Goal: Information Seeking & Learning: Learn about a topic

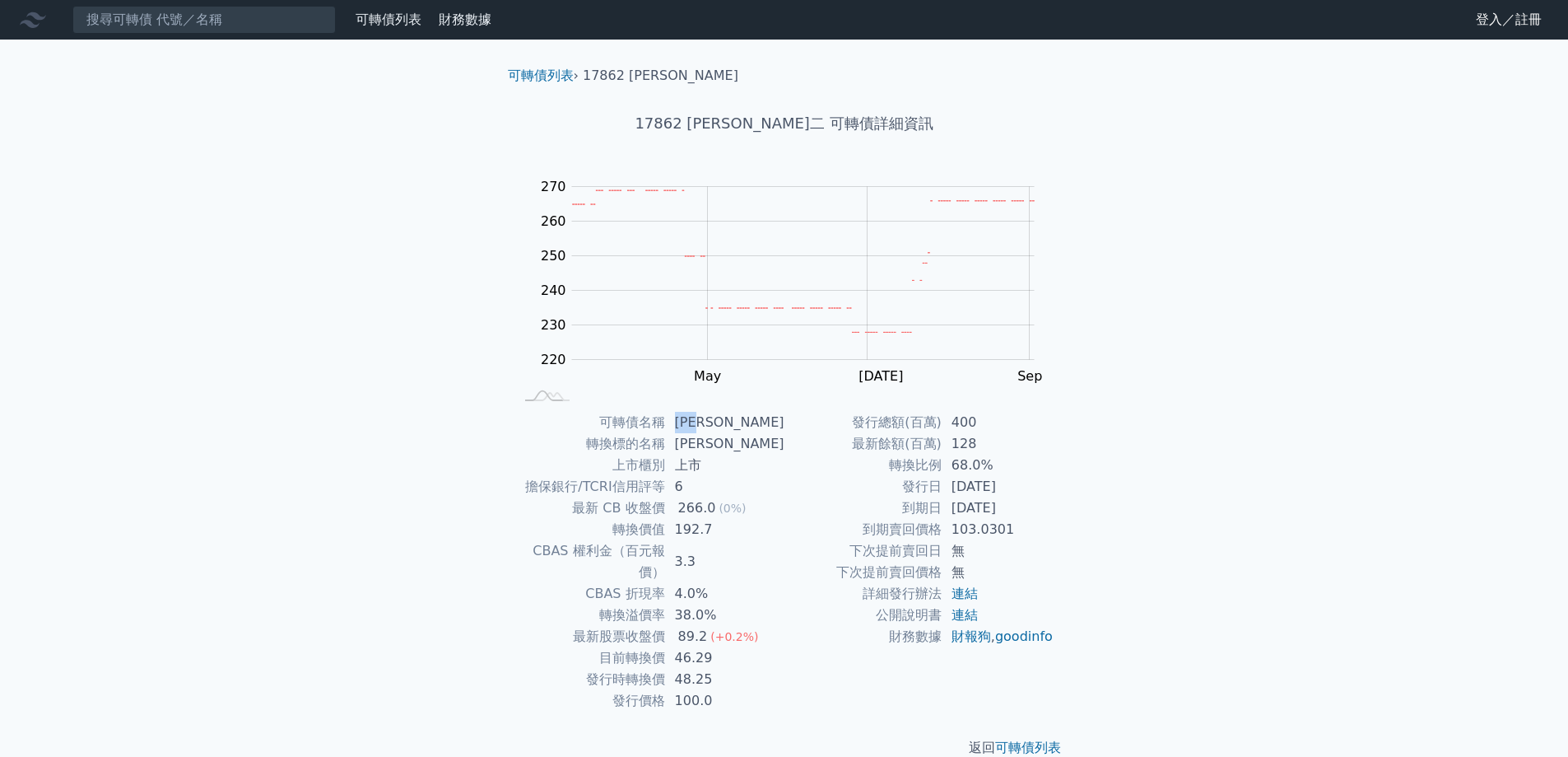
drag, startPoint x: 722, startPoint y: 422, endPoint x: 684, endPoint y: 420, distance: 38.1
click at [684, 420] on td "[PERSON_NAME]" at bounding box center [725, 422] width 119 height 21
copy td "[PERSON_NAME]"
click at [709, 414] on td "[PERSON_NAME]" at bounding box center [725, 422] width 119 height 21
drag, startPoint x: 706, startPoint y: 420, endPoint x: 680, endPoint y: 421, distance: 26.0
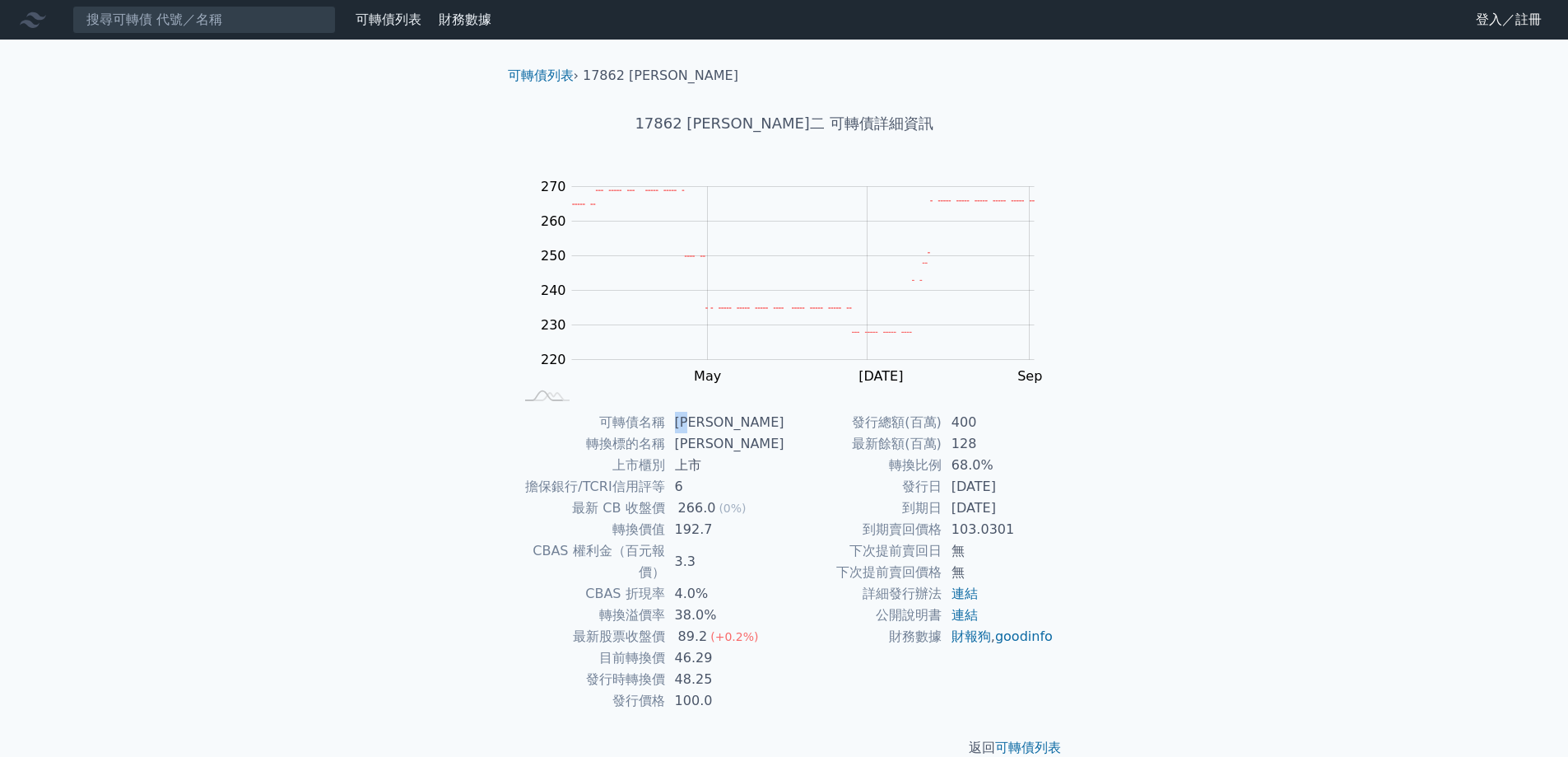
click at [680, 421] on td "[PERSON_NAME]" at bounding box center [725, 422] width 119 height 21
copy td "[PERSON_NAME]"
click at [213, 24] on input at bounding box center [204, 19] width 264 height 28
paste input "[PERSON_NAME]"
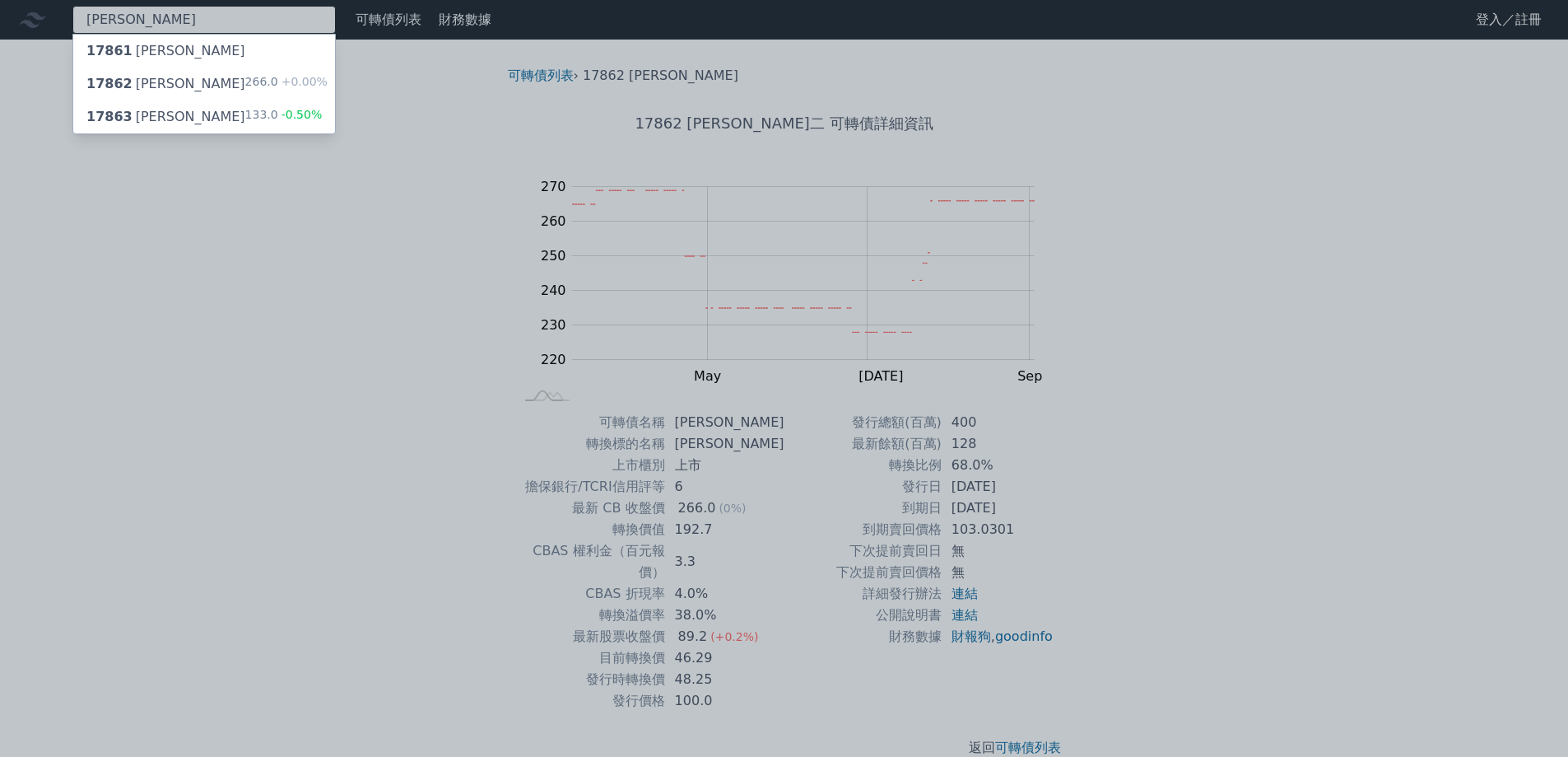
type input "[PERSON_NAME]"
click at [168, 45] on div "17861 [PERSON_NAME]" at bounding box center [166, 51] width 158 height 20
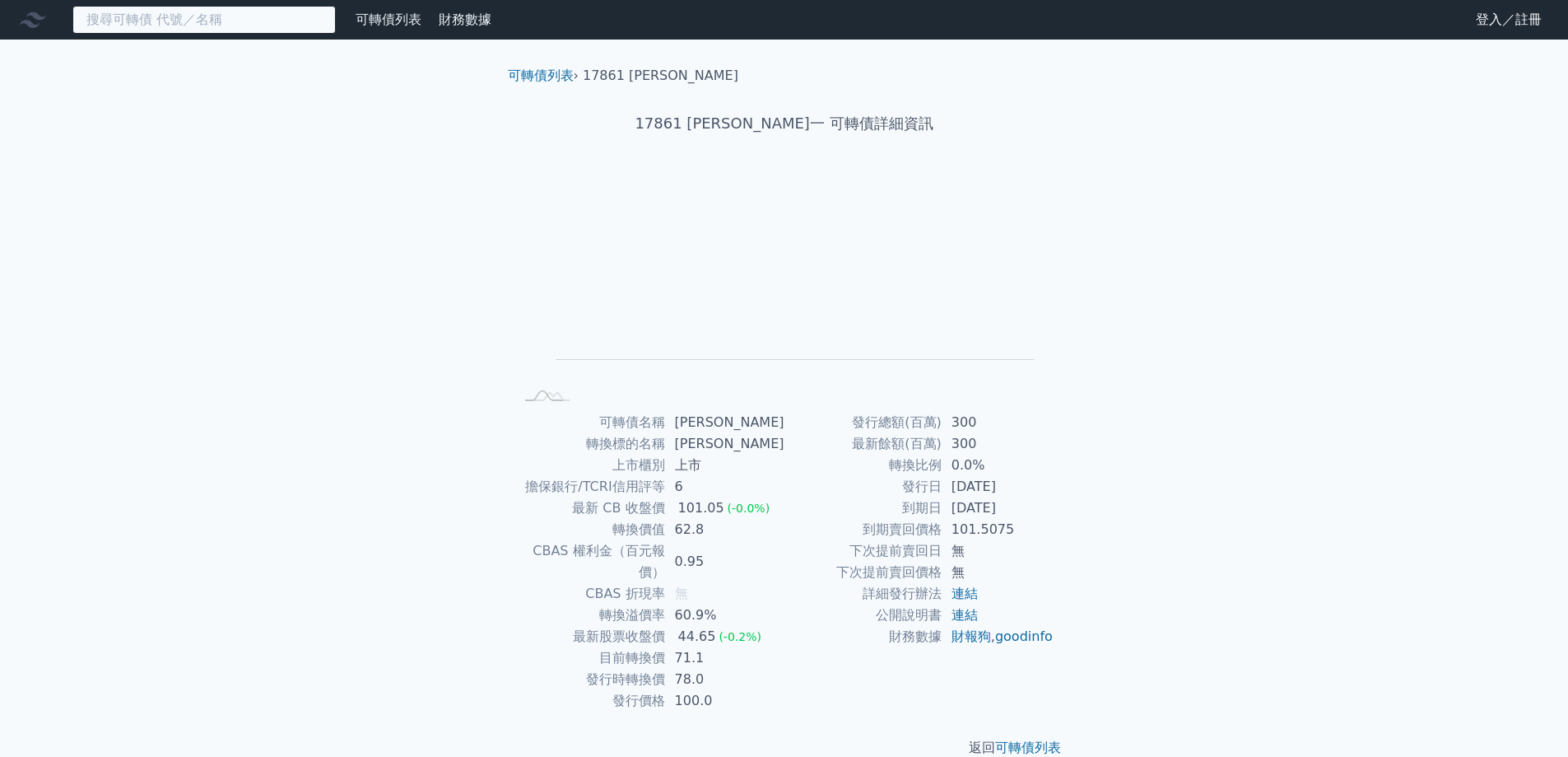
click at [169, 32] on input at bounding box center [204, 19] width 264 height 28
paste input "[PERSON_NAME]"
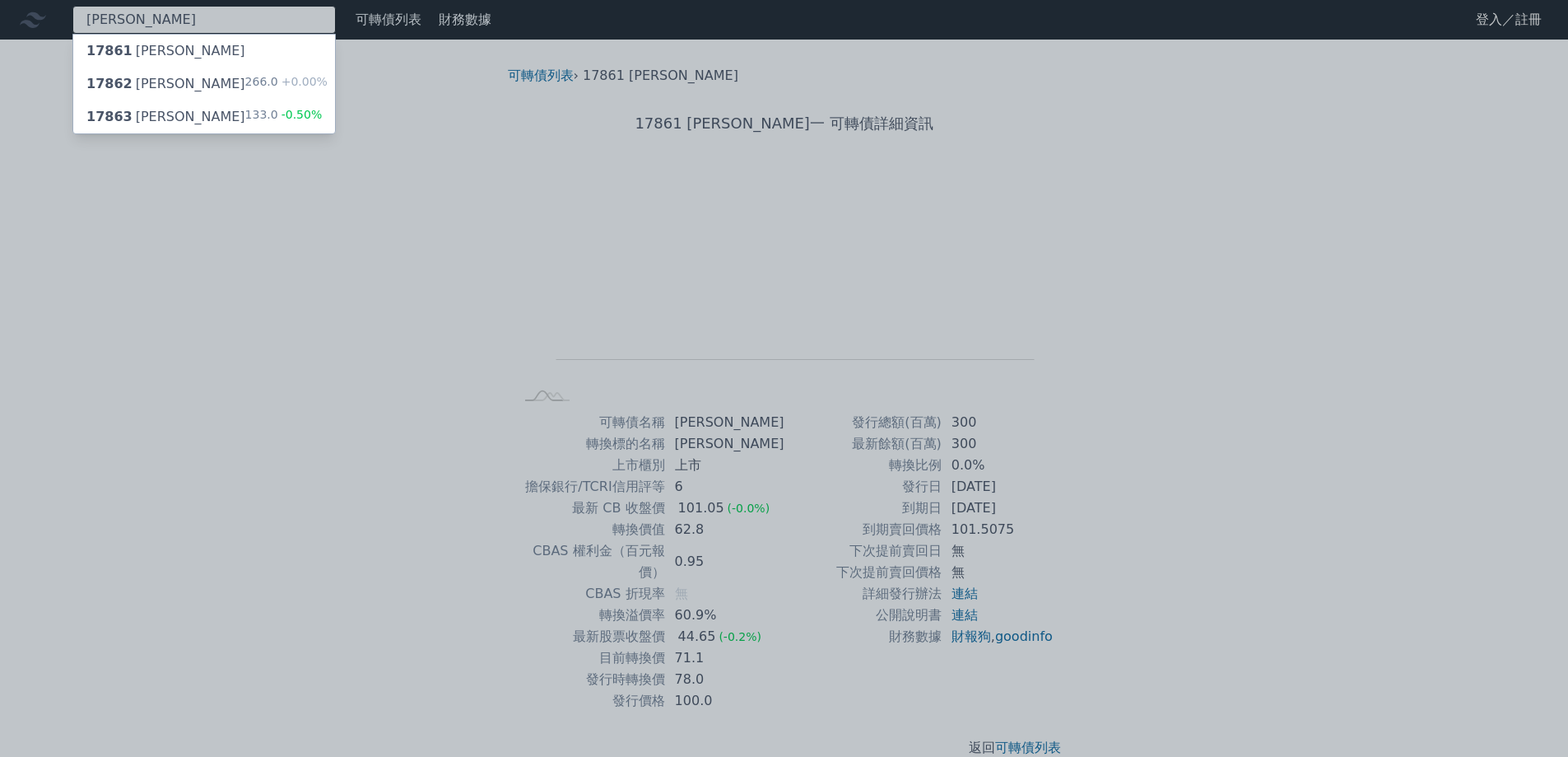
type input "[PERSON_NAME]"
click at [163, 115] on div "17863 [PERSON_NAME]" at bounding box center [166, 117] width 158 height 20
